Goal: Task Accomplishment & Management: Use online tool/utility

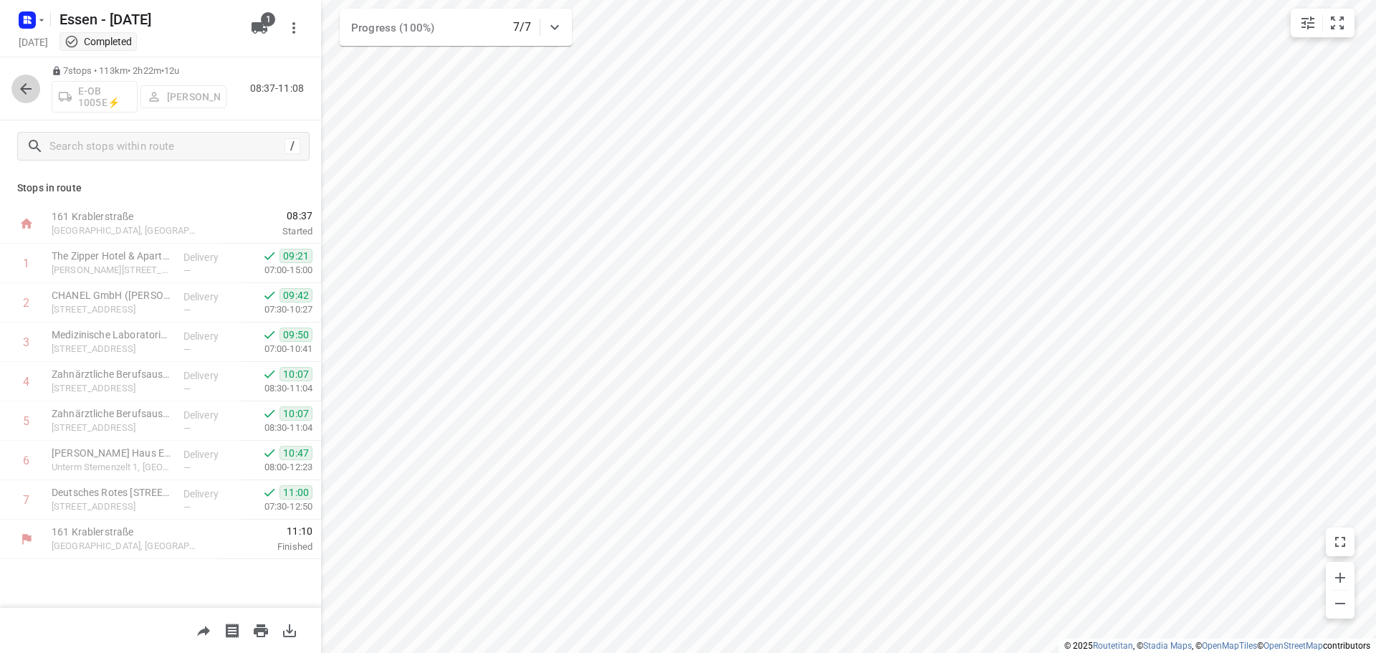
click at [27, 92] on icon "button" at bounding box center [25, 88] width 17 height 17
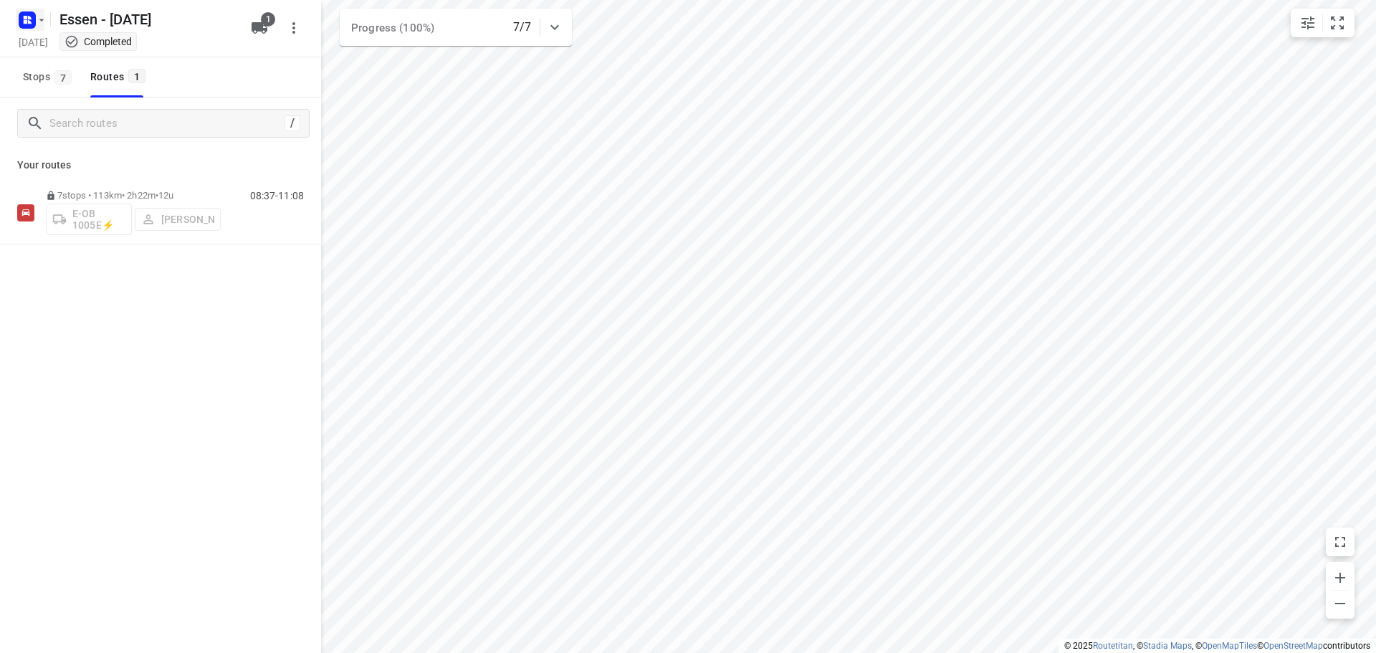
click at [46, 19] on icon "button" at bounding box center [41, 19] width 11 height 11
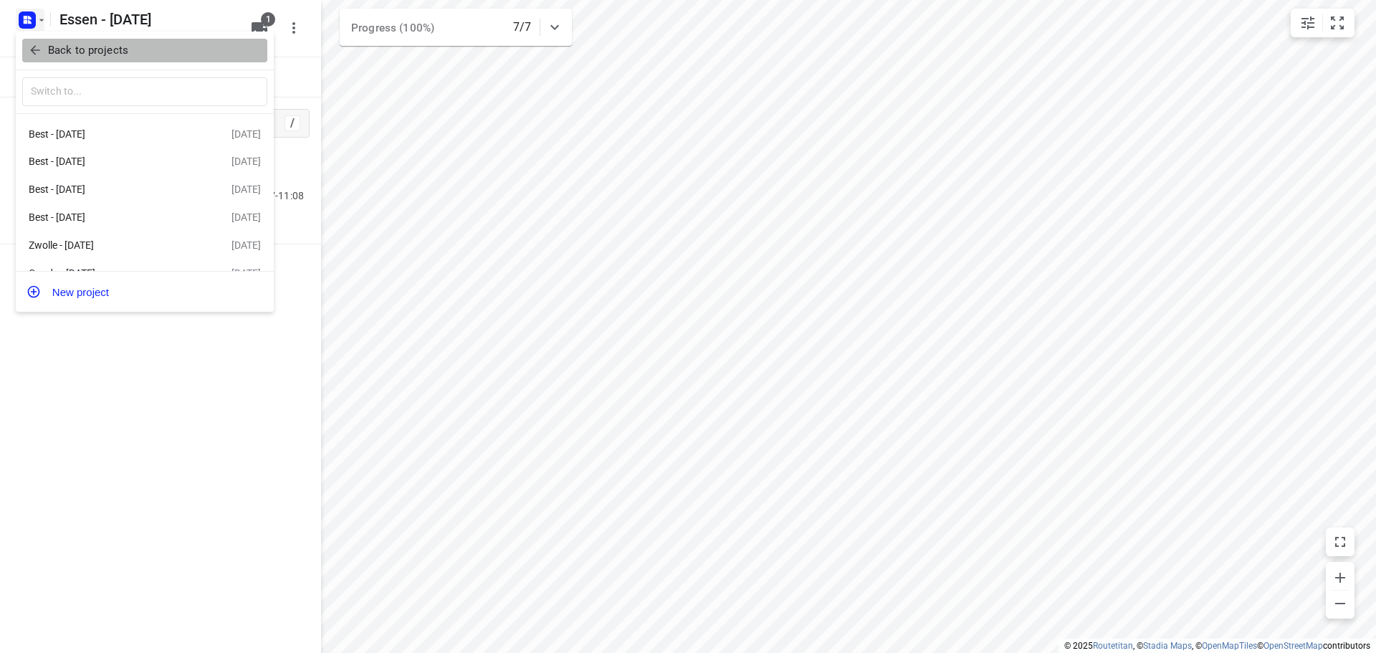
click at [85, 50] on p "Back to projects" at bounding box center [88, 50] width 80 height 16
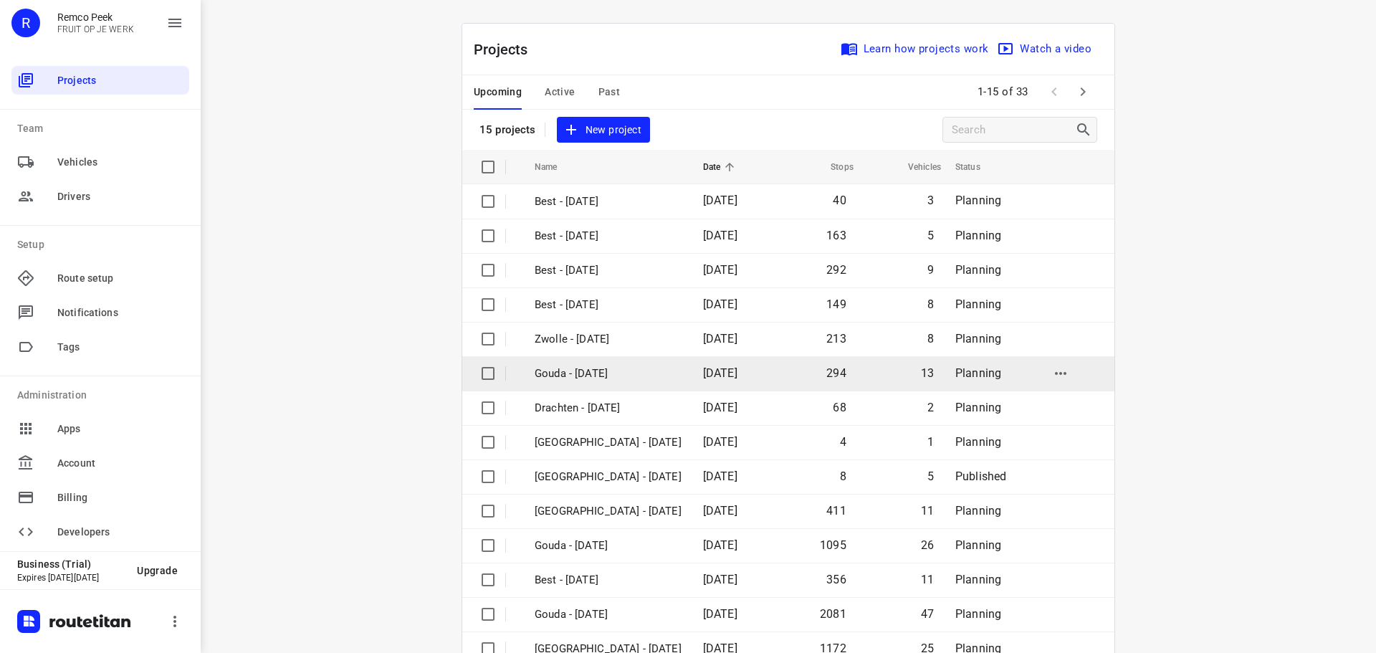
scroll to position [72, 0]
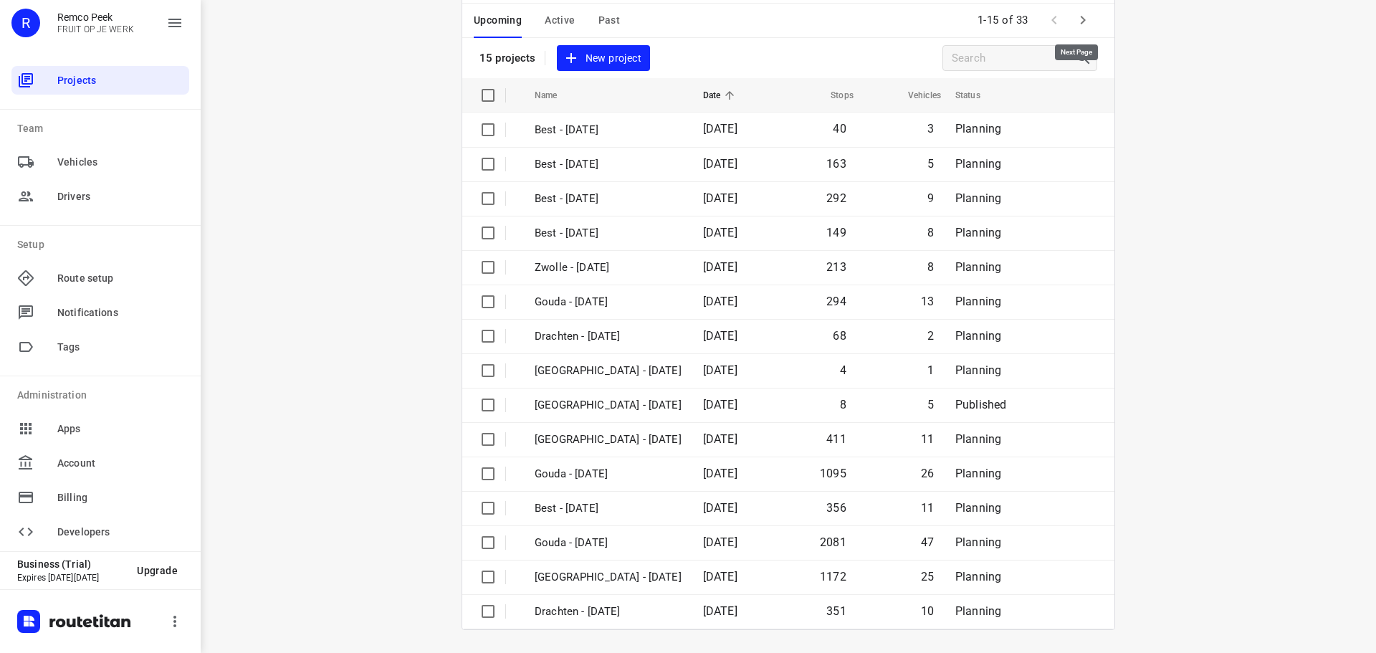
click at [1076, 27] on icon "button" at bounding box center [1082, 19] width 17 height 17
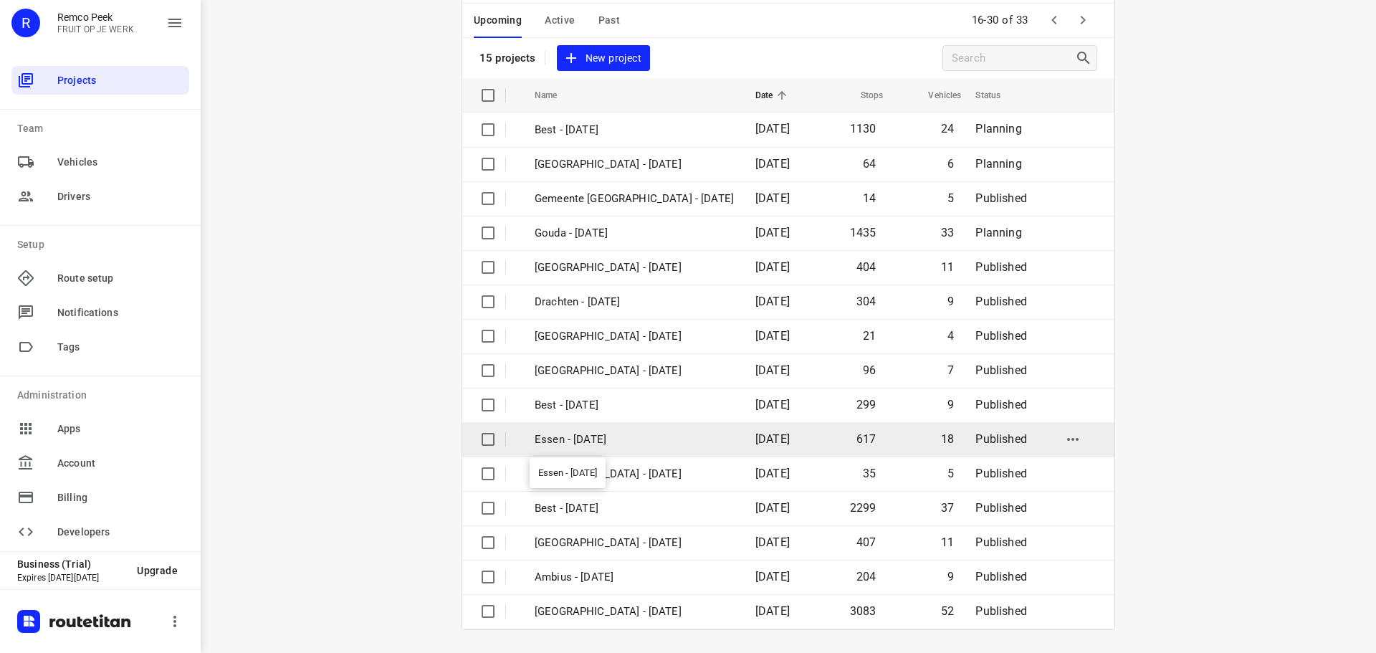
click at [576, 433] on p "Essen - [DATE]" at bounding box center [634, 439] width 199 height 16
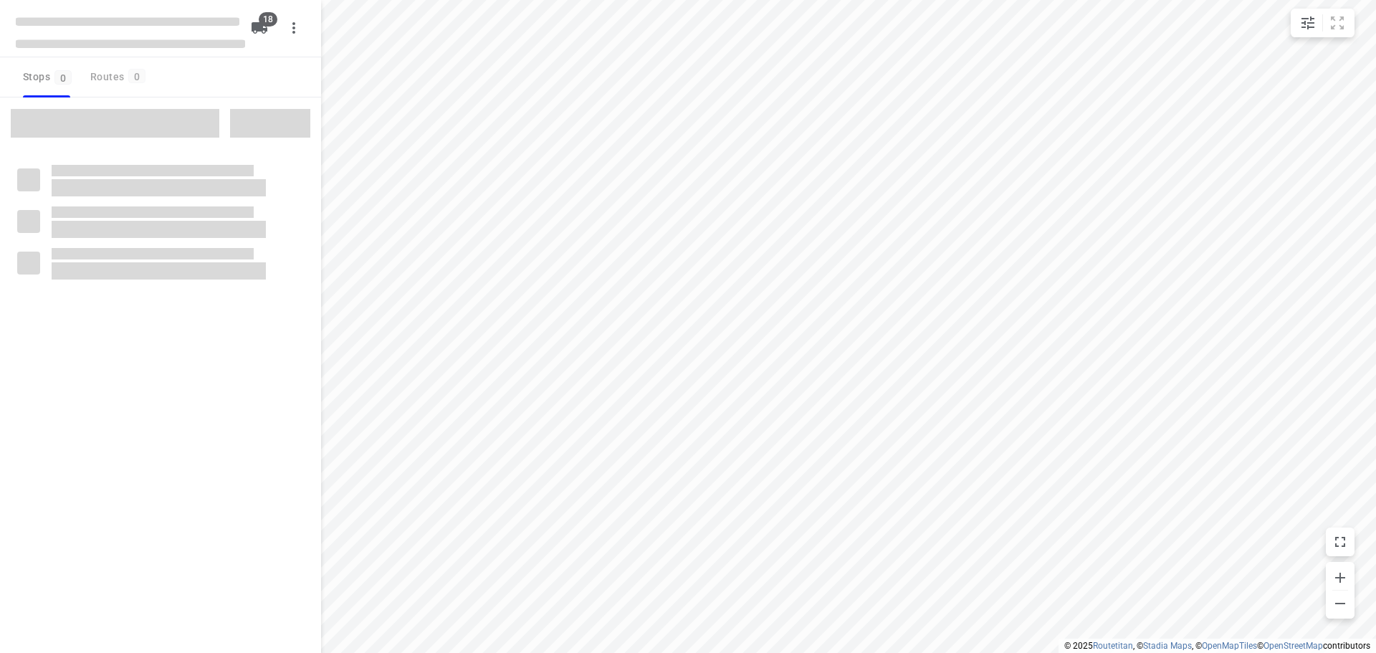
checkbox input "true"
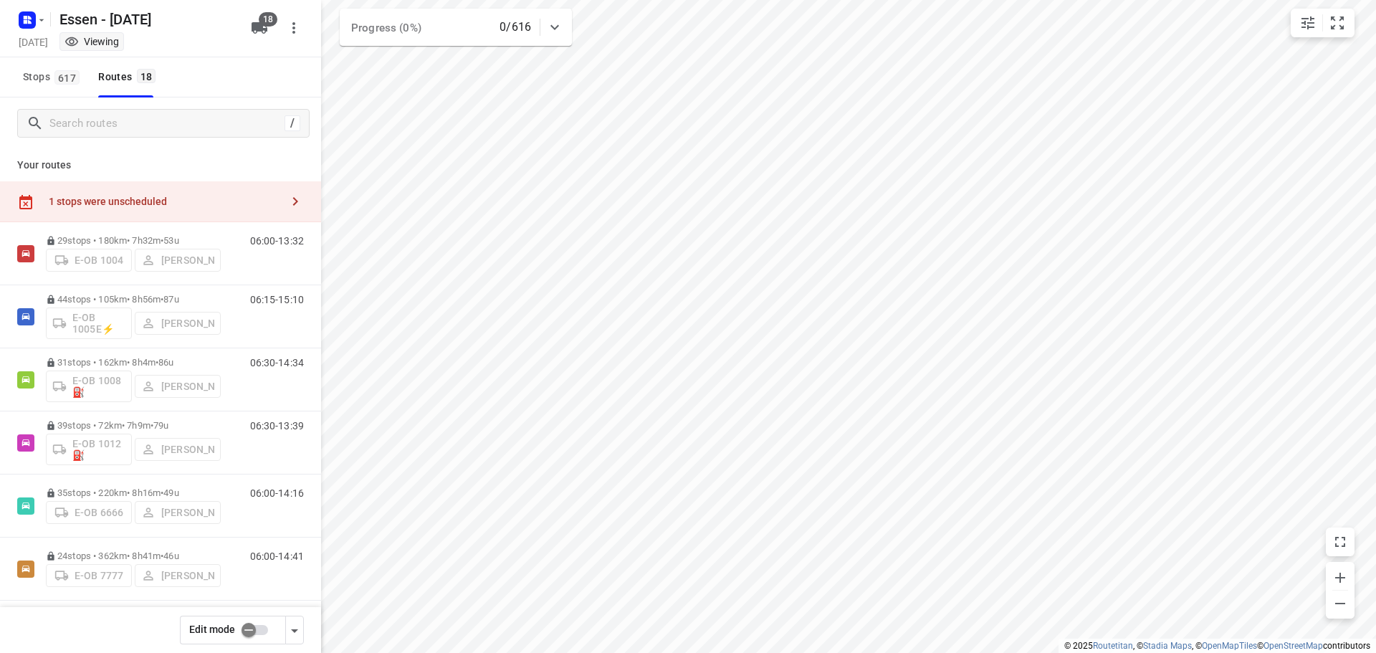
click at [97, 200] on div "1 stops were unscheduled" at bounding box center [165, 201] width 232 height 11
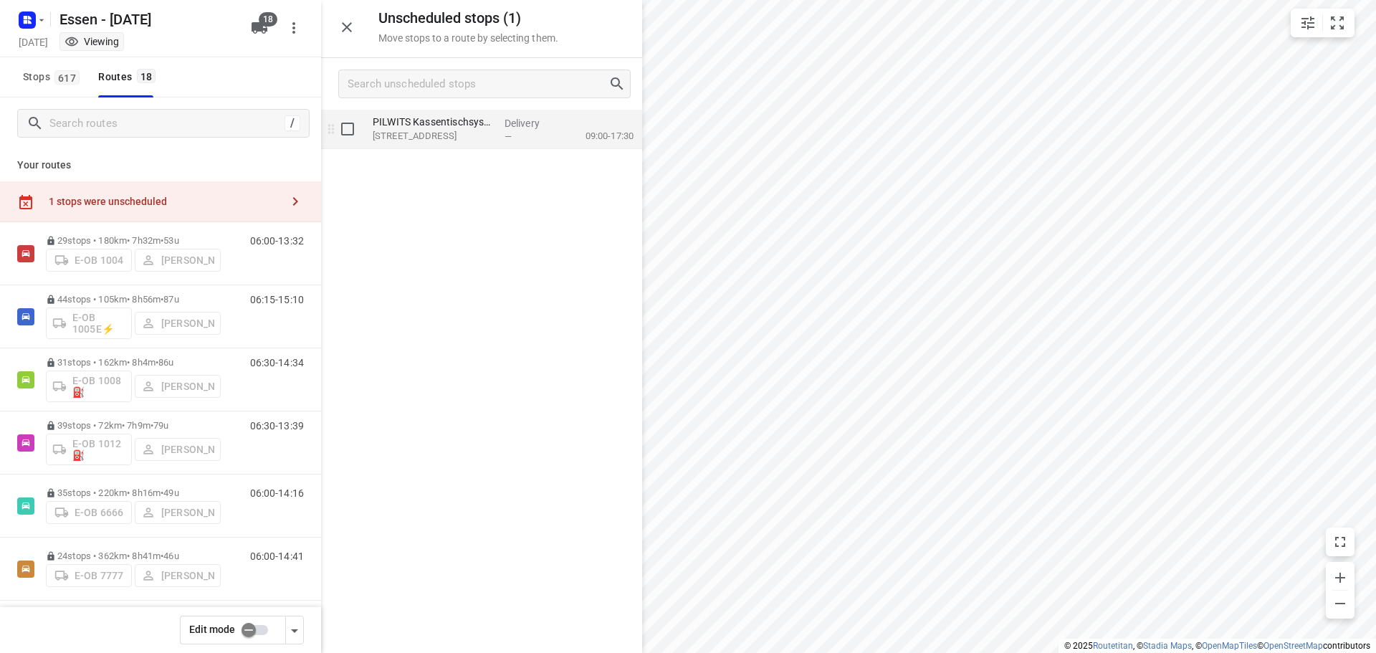
click at [442, 130] on p "[STREET_ADDRESS]" at bounding box center [433, 136] width 120 height 14
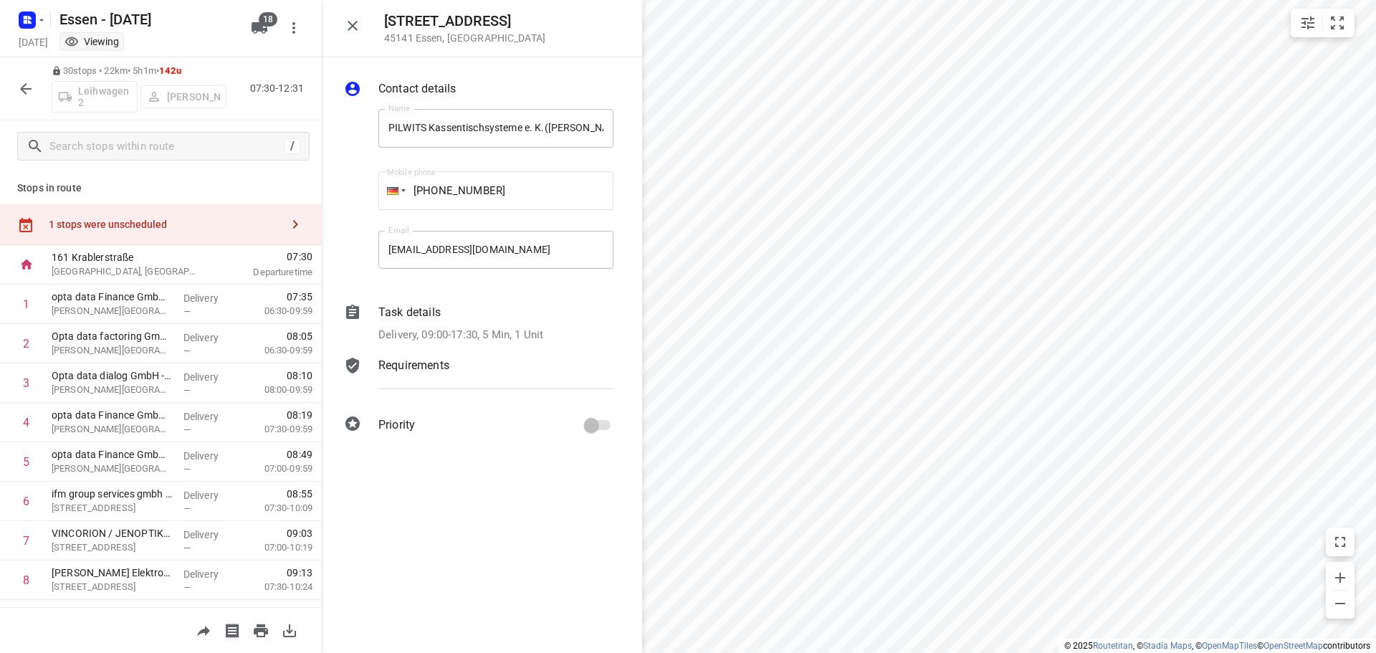
click at [25, 87] on icon "button" at bounding box center [25, 88] width 17 height 17
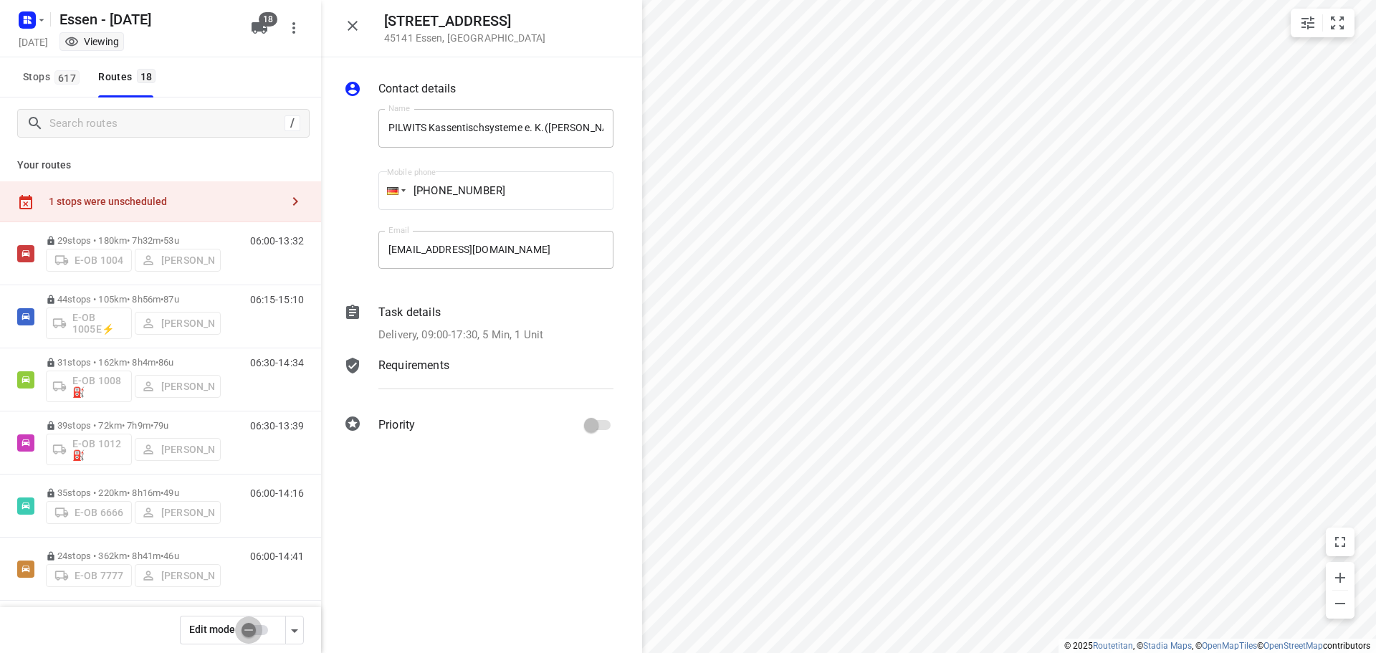
click at [242, 634] on input "checkbox" at bounding box center [249, 629] width 82 height 27
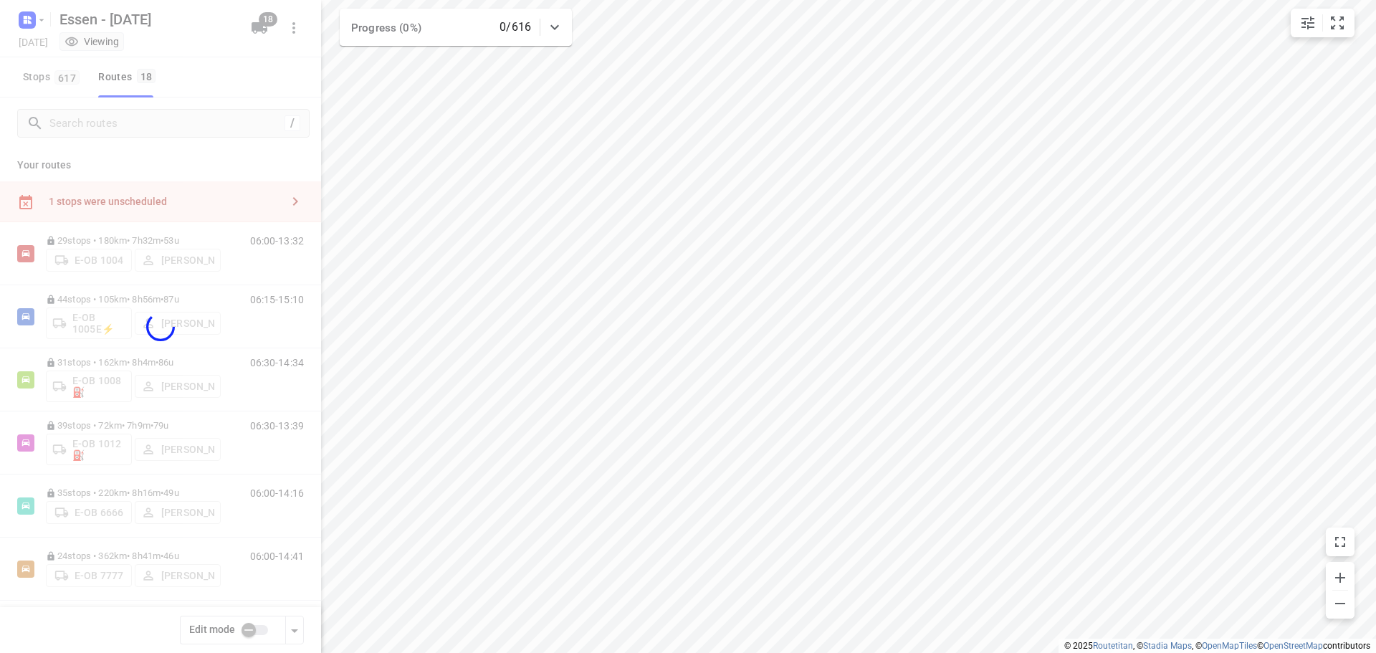
checkbox input "true"
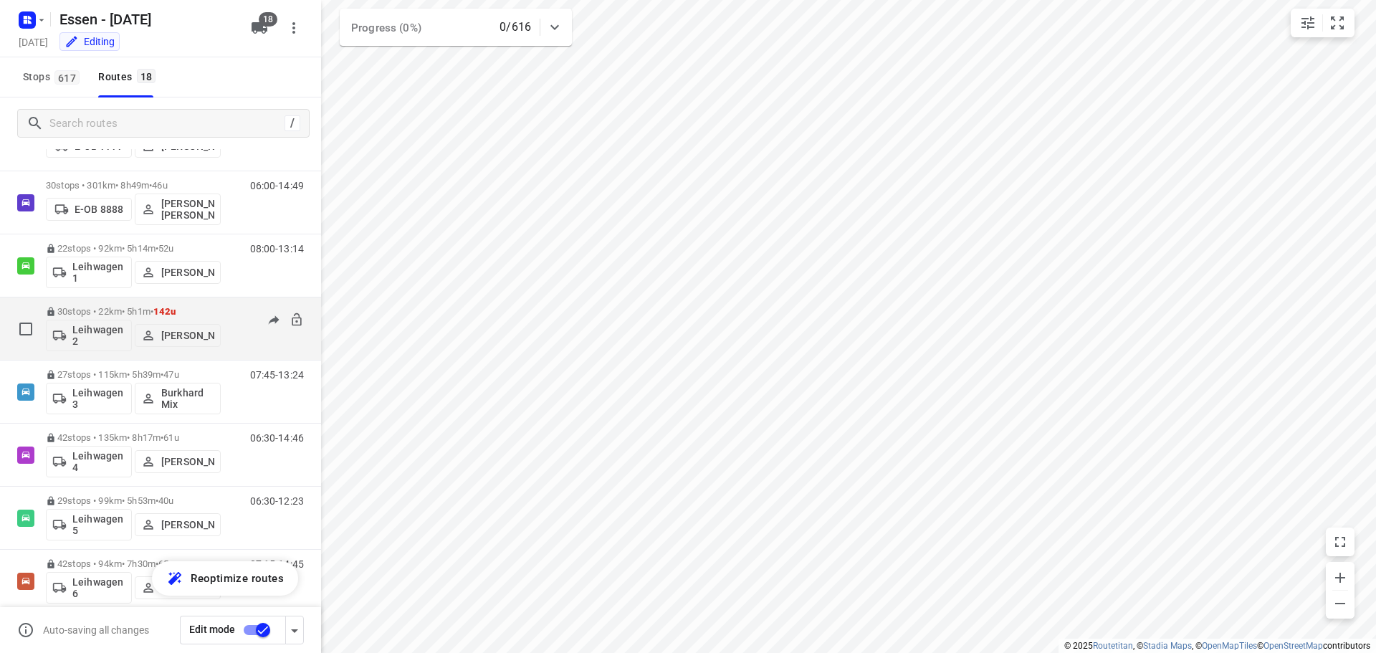
scroll to position [430, 0]
click at [123, 312] on p "30 stops • 22km • 5h1m • 142u" at bounding box center [133, 310] width 175 height 11
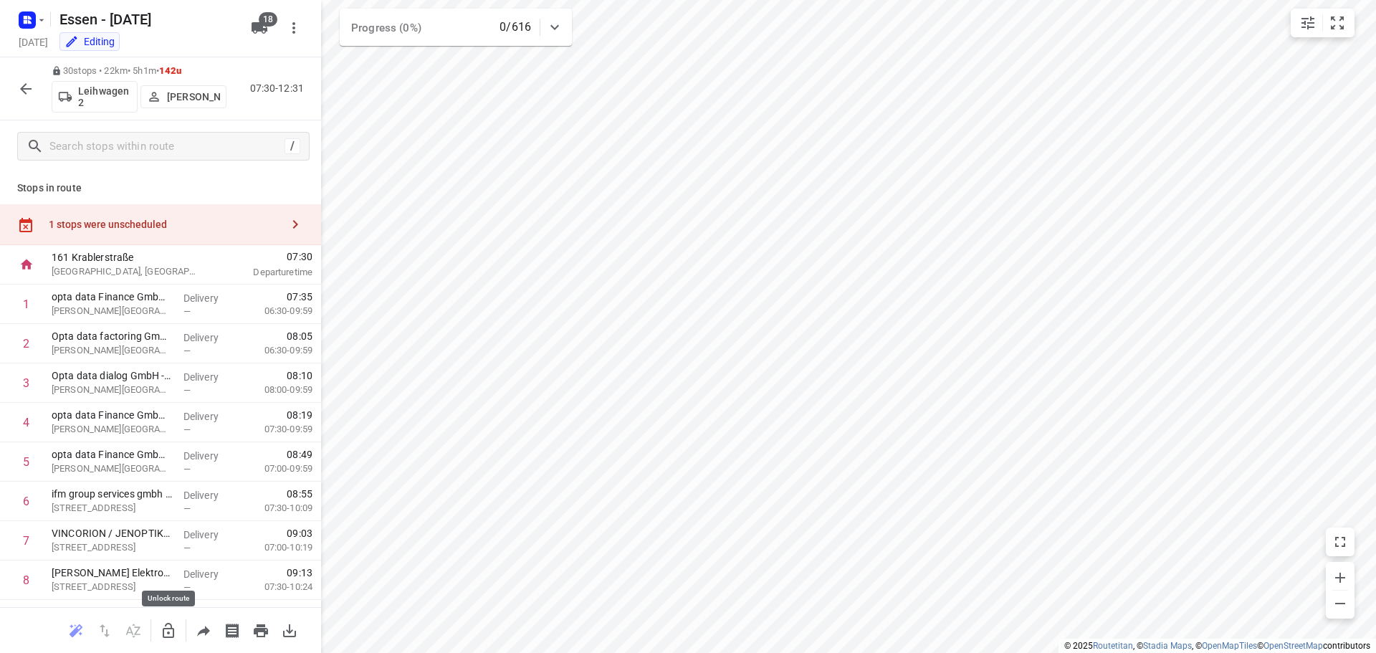
click at [171, 635] on icon "button" at bounding box center [168, 630] width 17 height 17
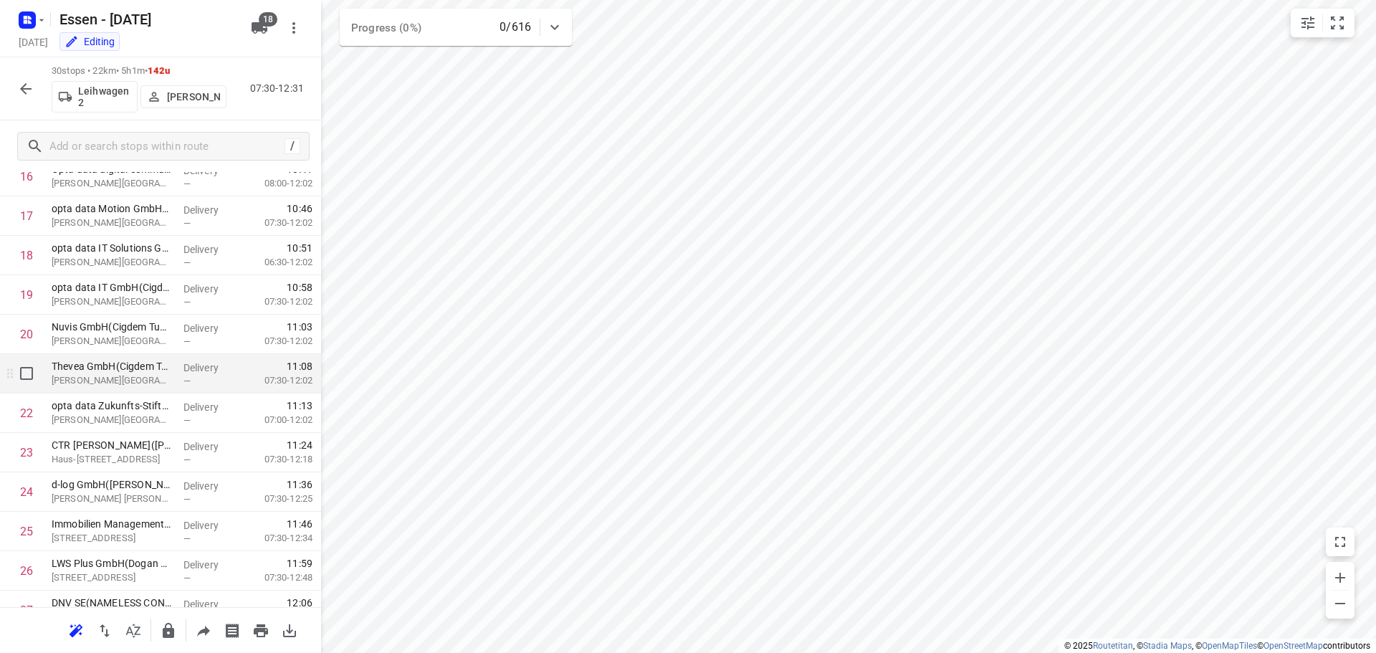
scroll to position [788, 0]
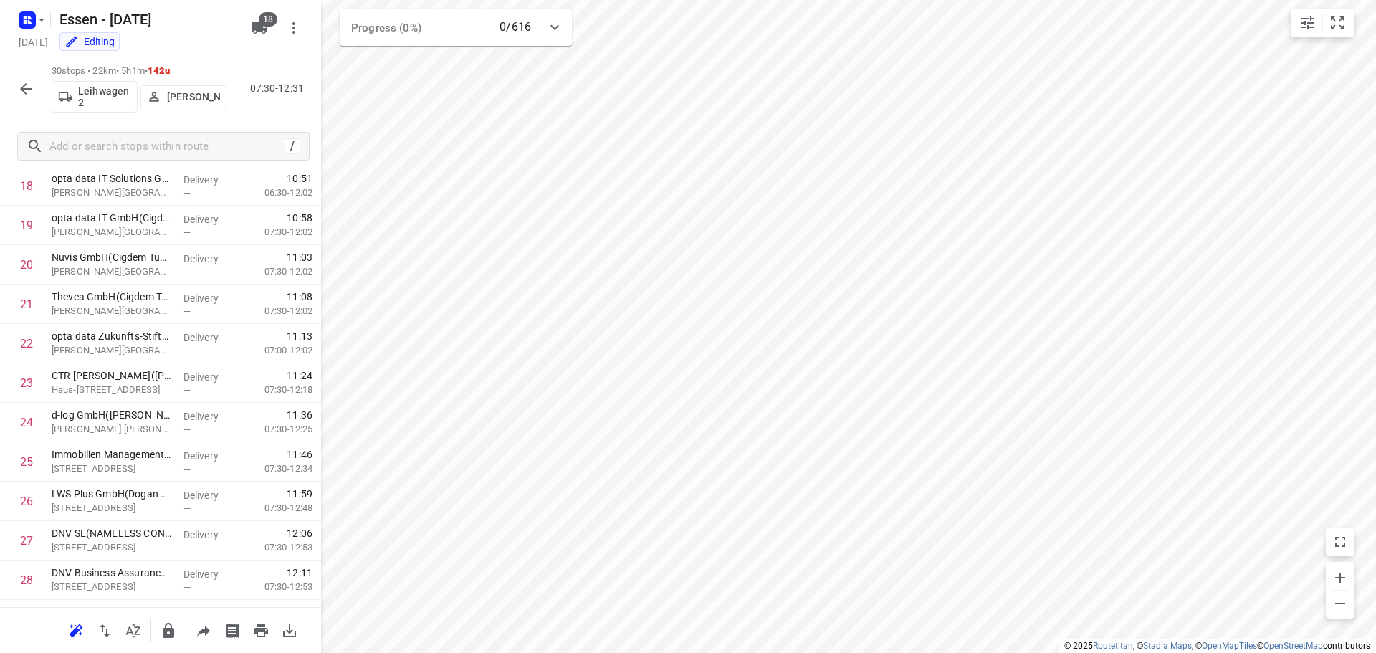
click at [29, 89] on icon "button" at bounding box center [25, 88] width 11 height 11
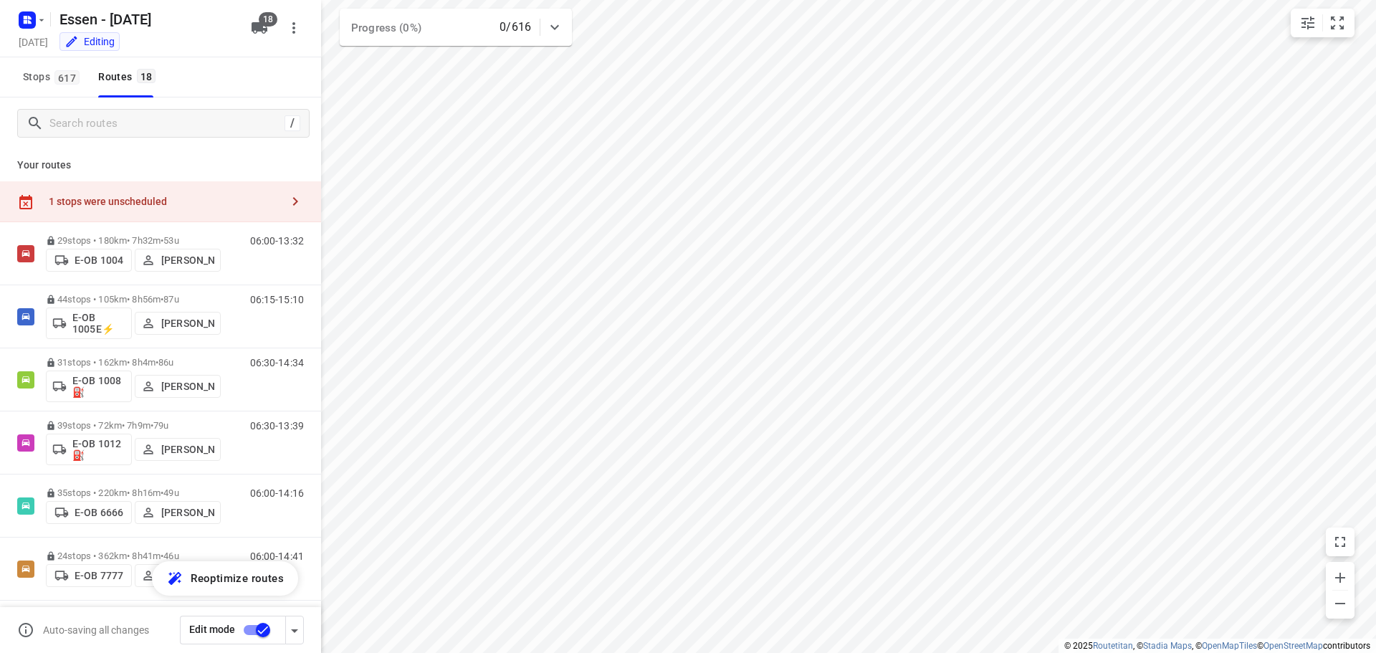
click at [152, 201] on div "1 stops were unscheduled" at bounding box center [165, 201] width 232 height 11
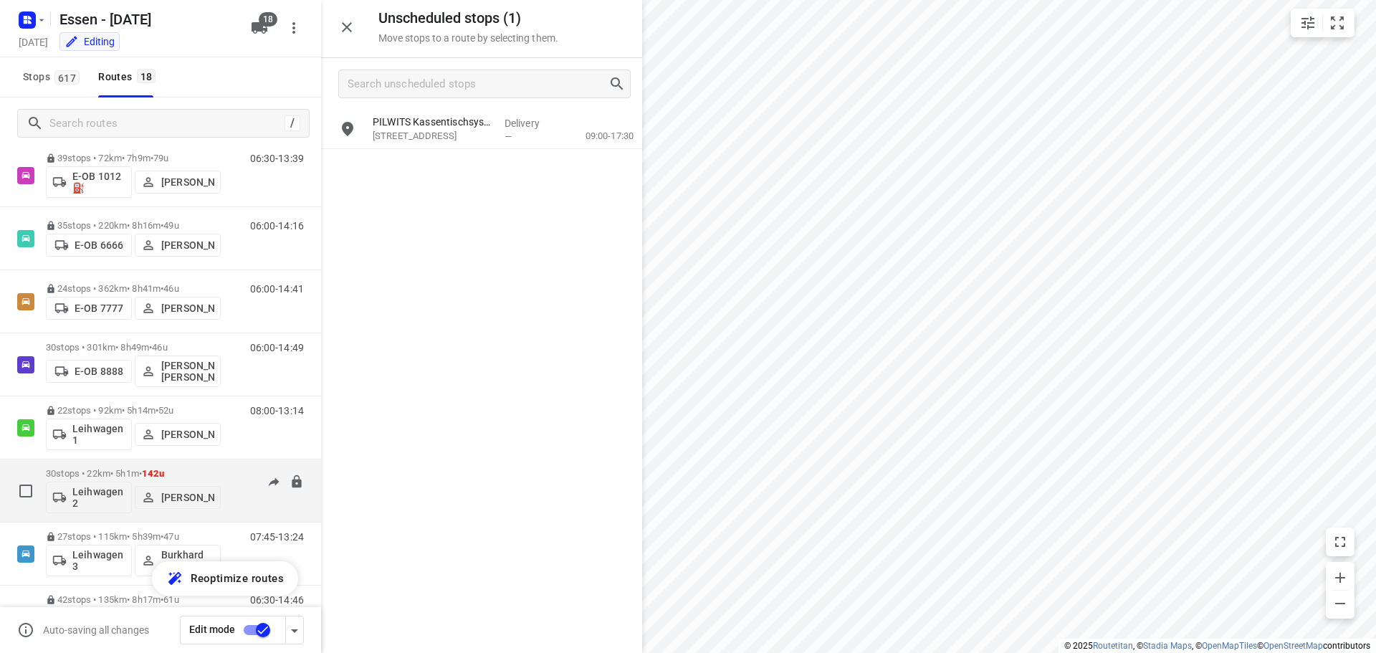
scroll to position [287, 0]
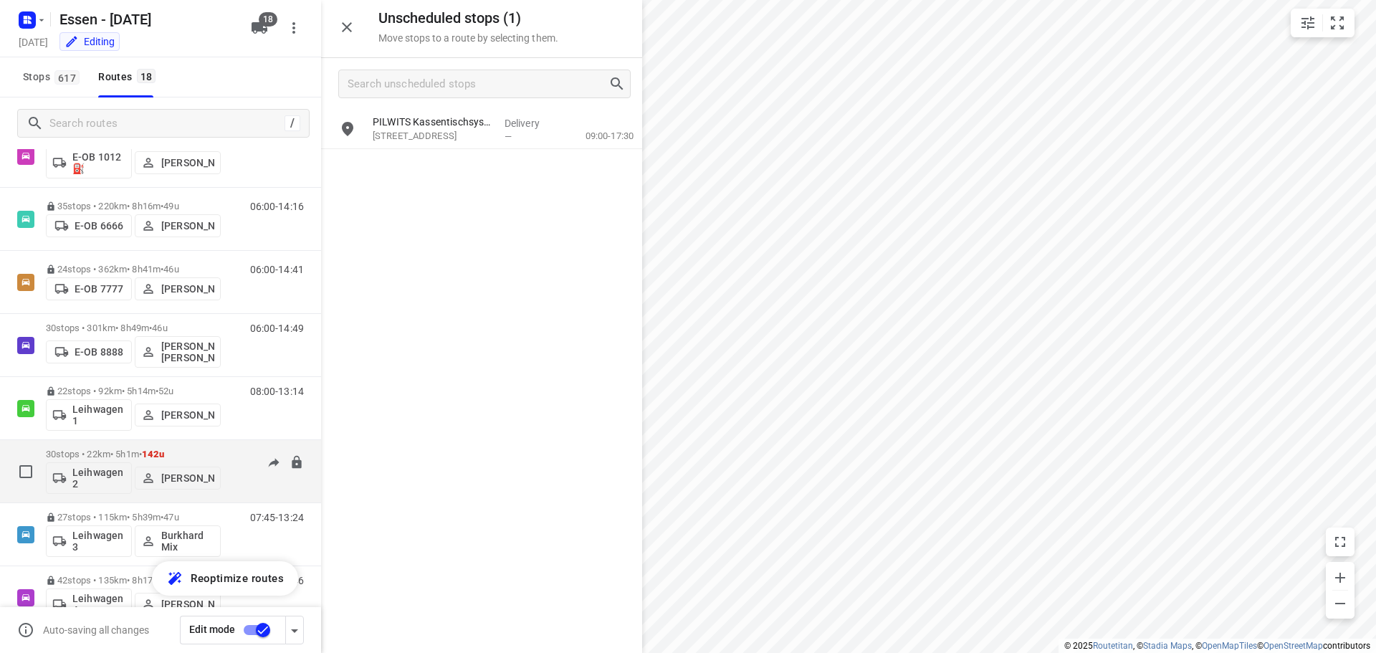
click at [130, 459] on p "30 stops • 22km • 5h1m • 142u" at bounding box center [133, 454] width 175 height 11
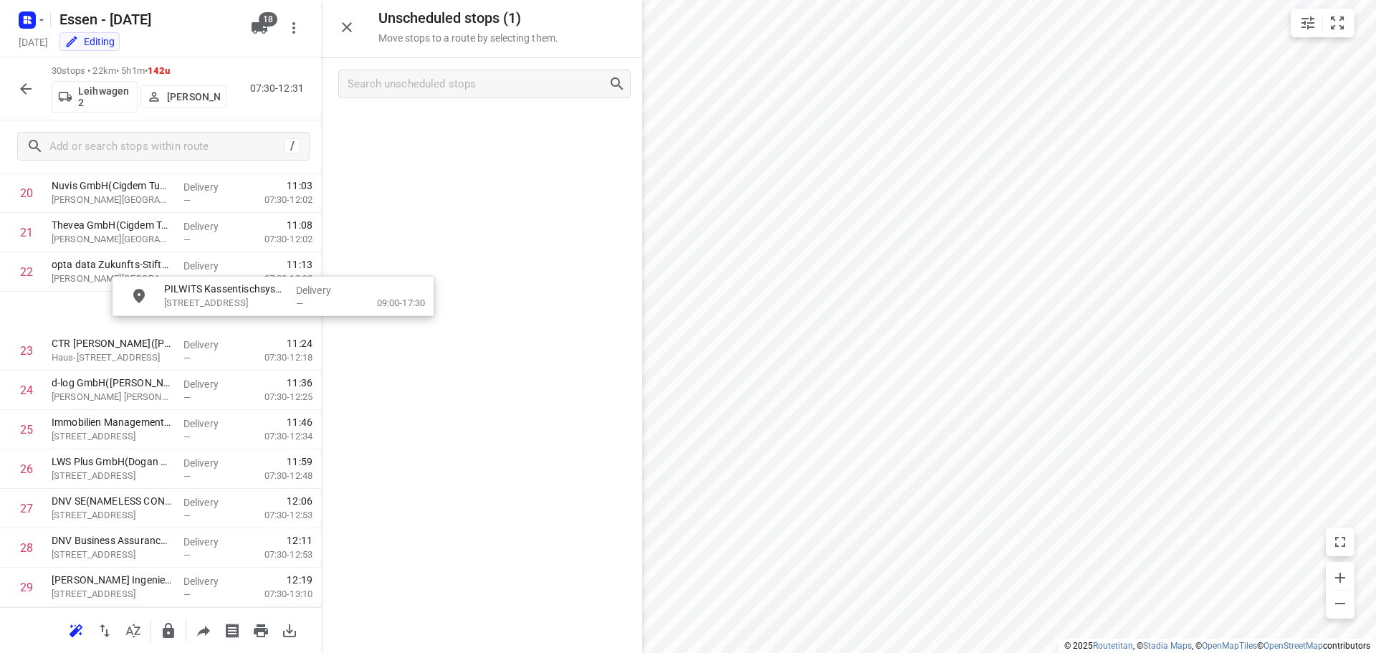
scroll to position [859, 0]
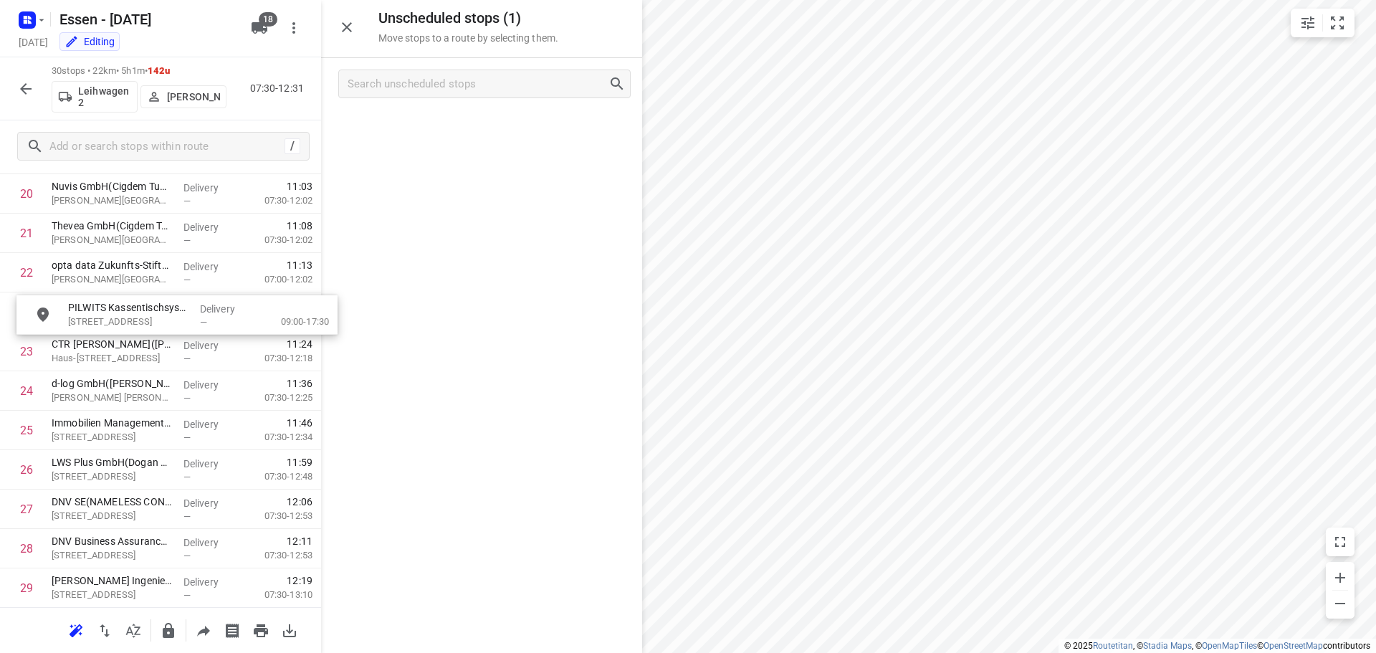
drag, startPoint x: 405, startPoint y: 130, endPoint x: 97, endPoint y: 322, distance: 362.5
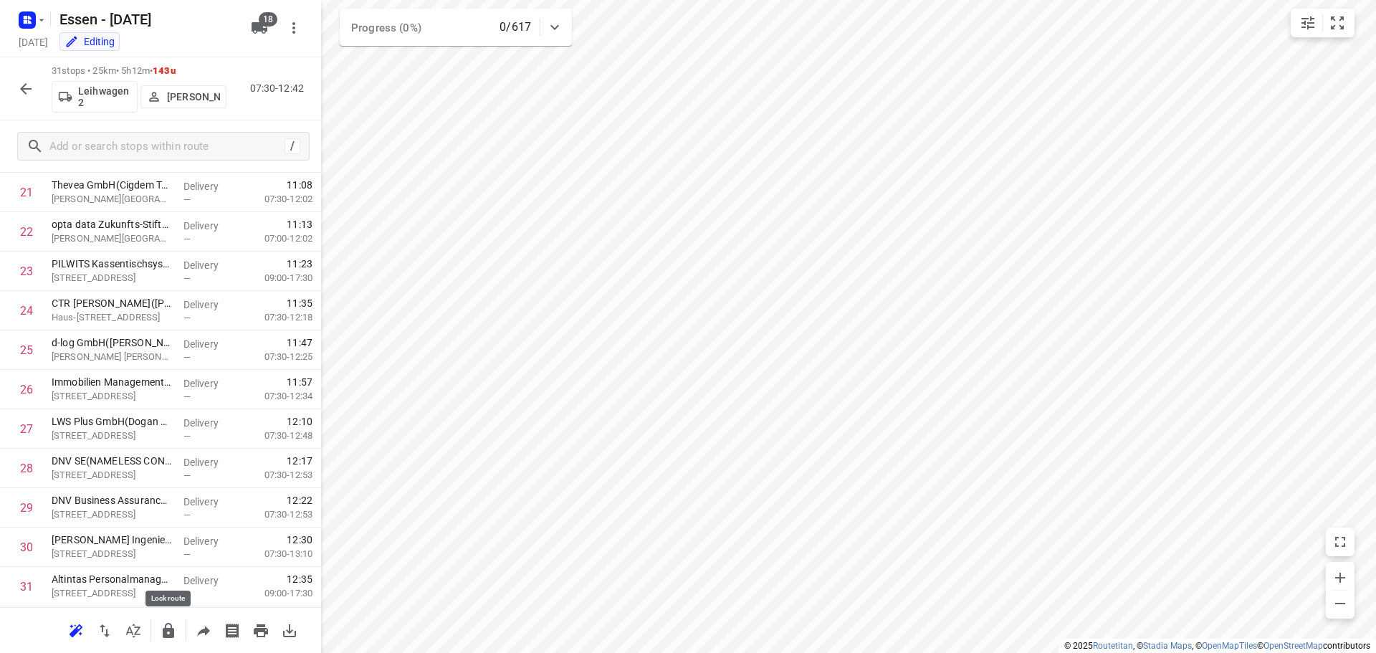
click at [173, 630] on icon "button" at bounding box center [168, 630] width 11 height 15
click at [29, 88] on icon "button" at bounding box center [25, 88] width 11 height 11
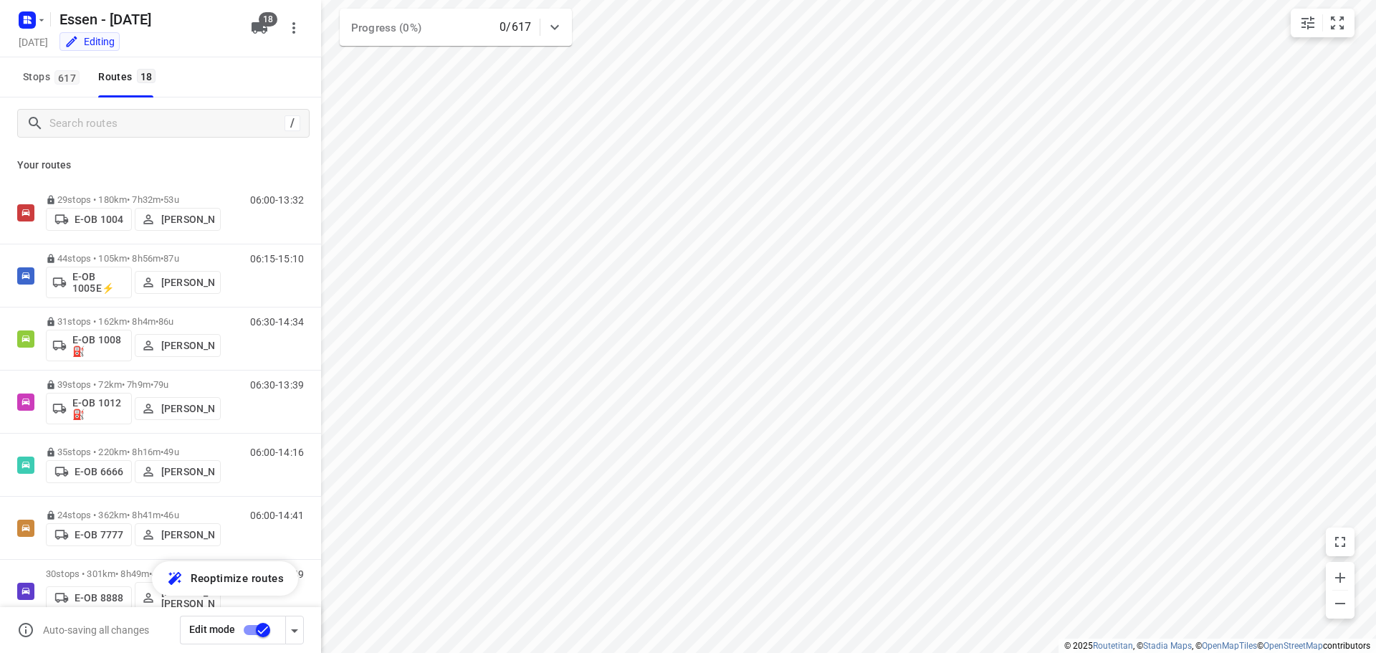
click at [267, 629] on input "checkbox" at bounding box center [263, 629] width 82 height 27
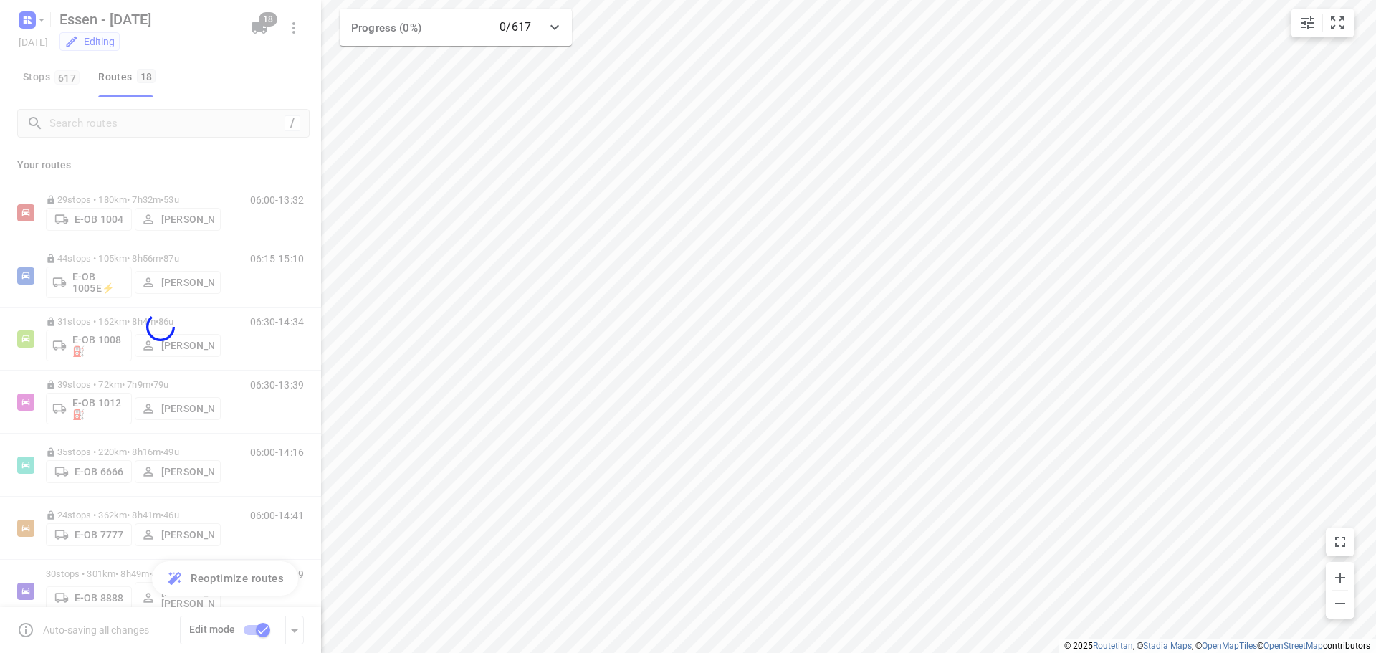
checkbox input "false"
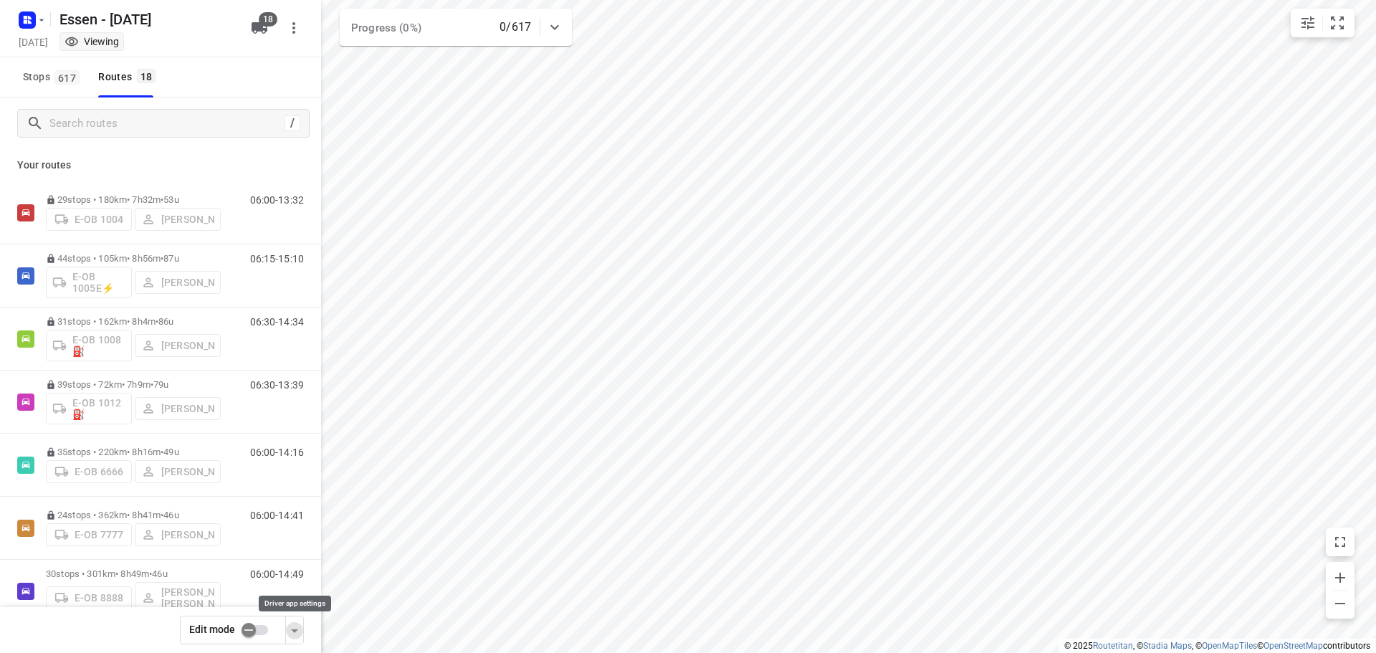
click at [298, 636] on icon "button" at bounding box center [294, 630] width 17 height 17
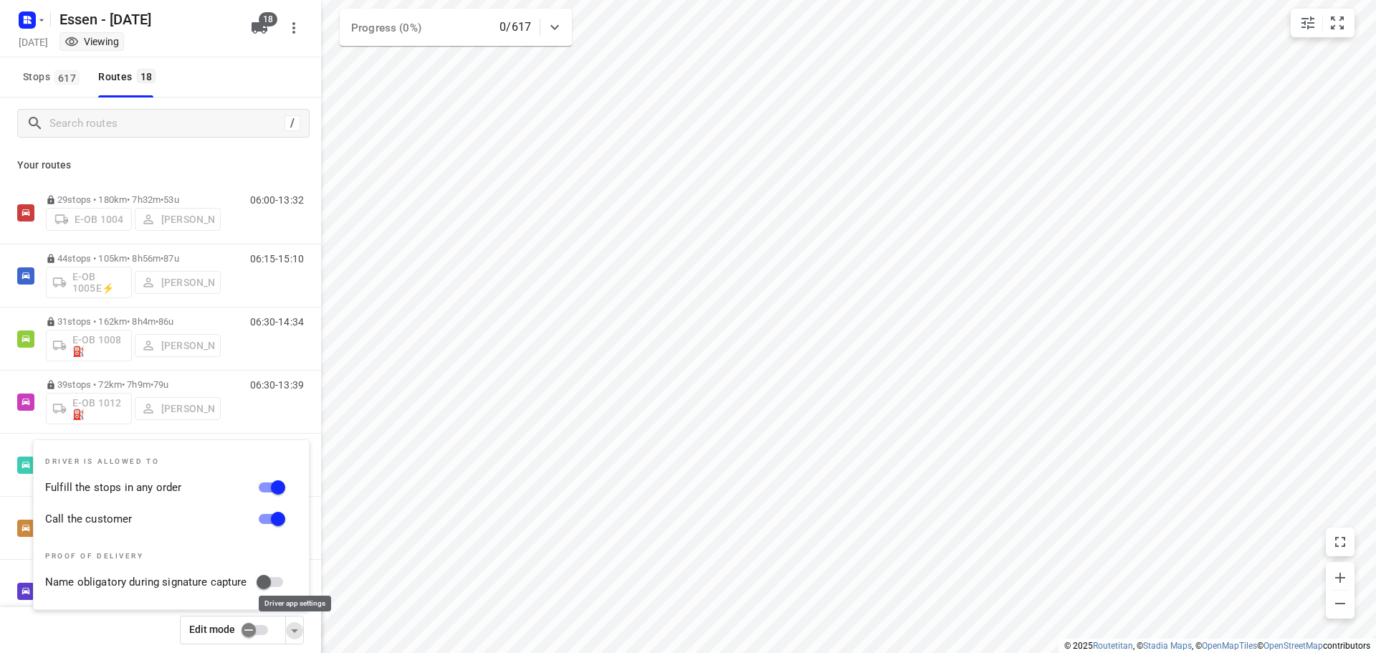
click at [298, 636] on icon "button" at bounding box center [294, 630] width 17 height 17
